Goal: Communication & Community: Answer question/provide support

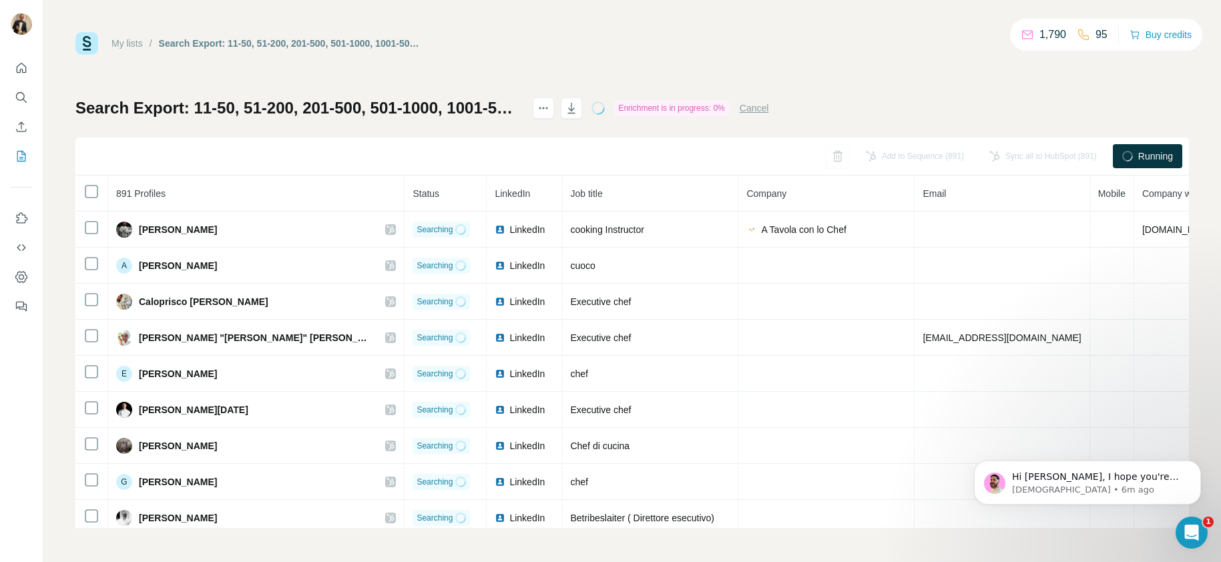
scroll to position [2696, 0]
click at [1144, 485] on p "[DEMOGRAPHIC_DATA] • 7m ago" at bounding box center [1098, 490] width 172 height 12
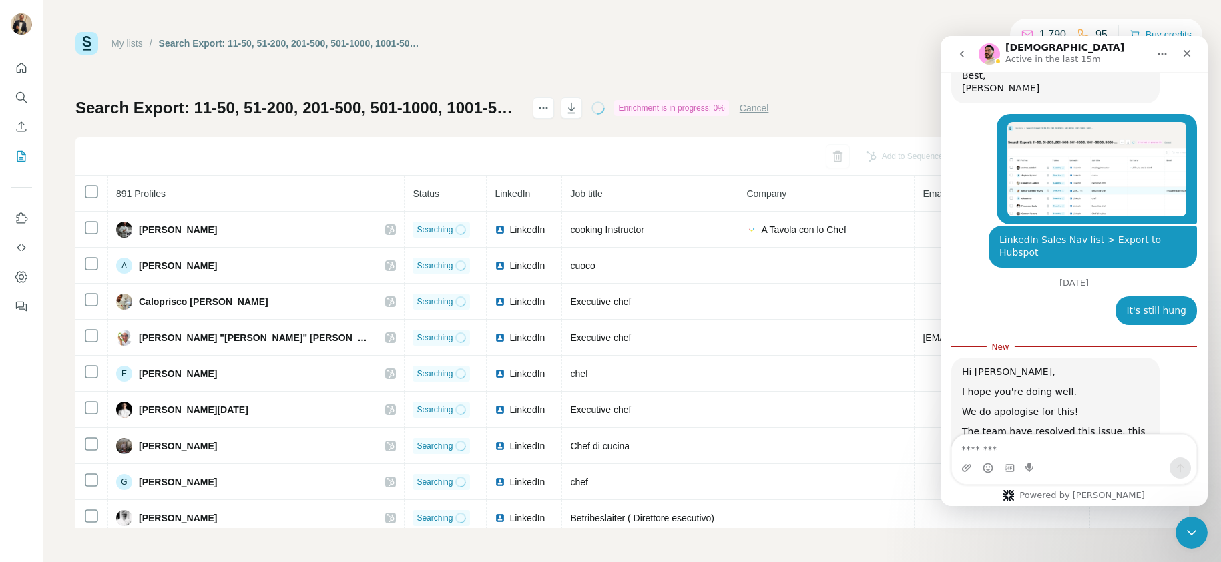
scroll to position [2718, 0]
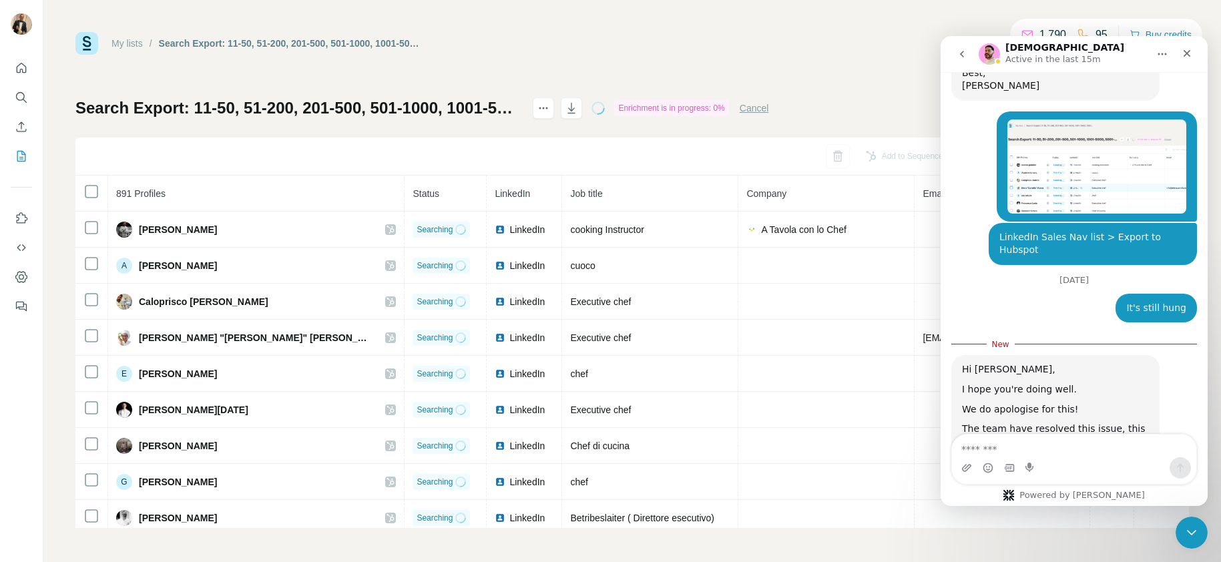
click at [1074, 455] on textarea "Message…" at bounding box center [1074, 446] width 244 height 23
type textarea "**********"
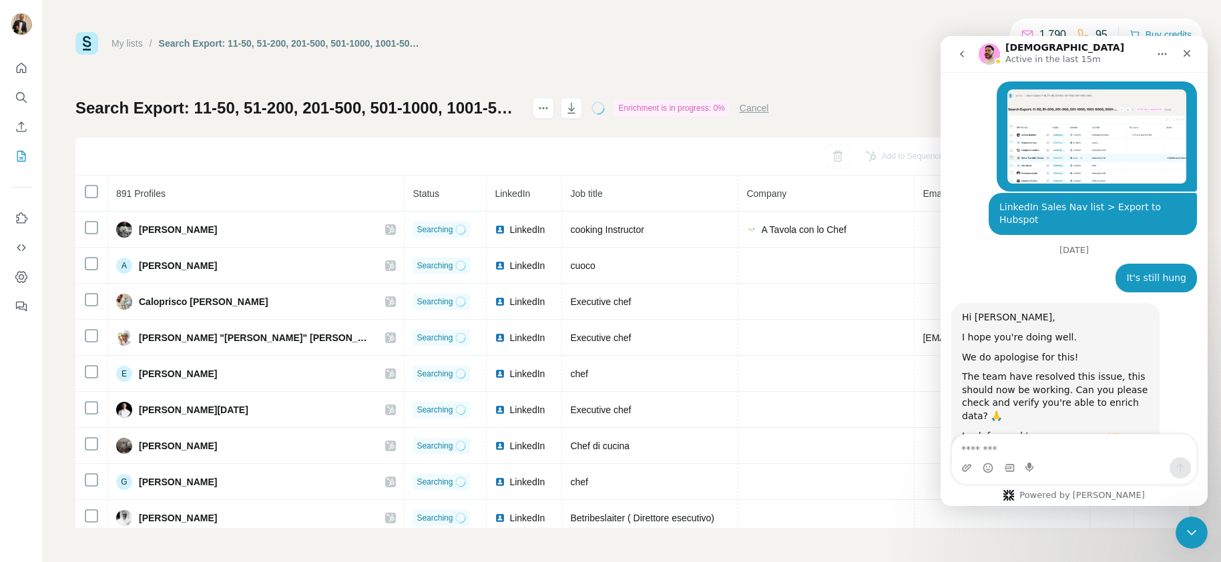
scroll to position [2749, 0]
